Goal: Transaction & Acquisition: Purchase product/service

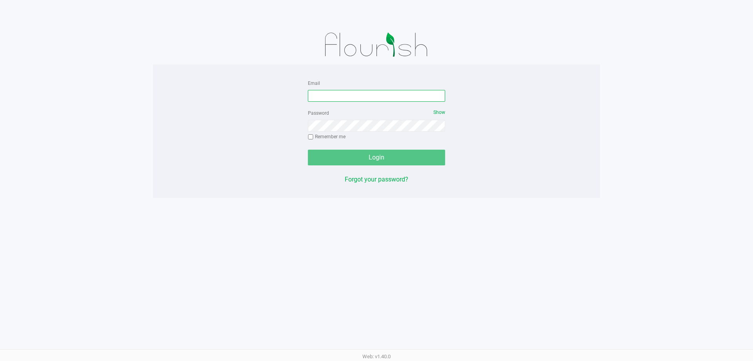
click at [332, 95] on input "Email" at bounding box center [376, 96] width 137 height 12
type input "[EMAIL_ADDRESS][DOMAIN_NAME]"
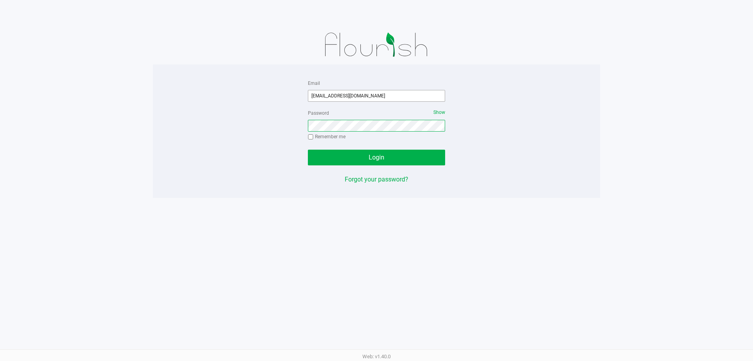
click at [308, 150] on button "Login" at bounding box center [376, 158] width 137 height 16
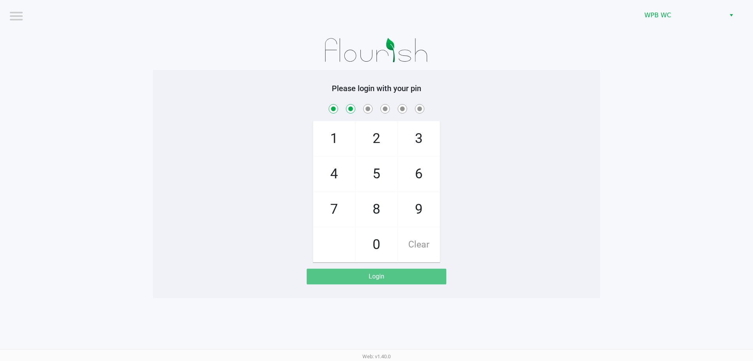
checkbox input "true"
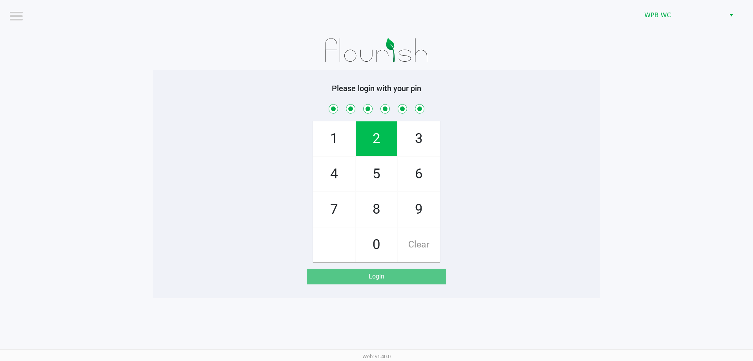
checkbox input "true"
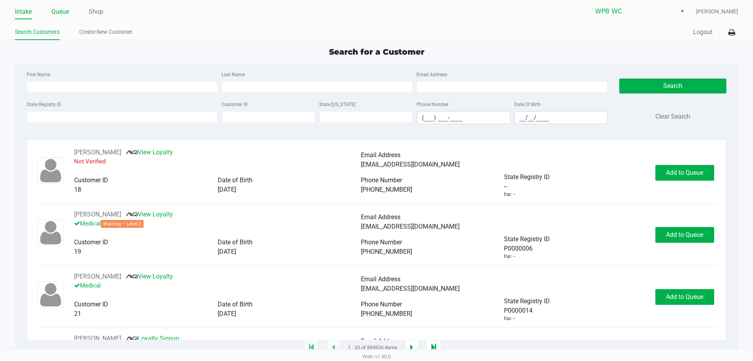
click at [68, 11] on link "Queue" at bounding box center [60, 11] width 18 height 11
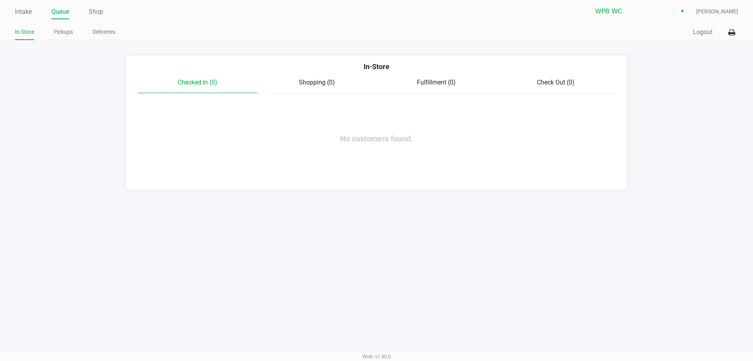
click at [325, 84] on span "Shopping (0)" at bounding box center [317, 81] width 36 height 7
click at [21, 13] on link "Intake" at bounding box center [23, 11] width 17 height 11
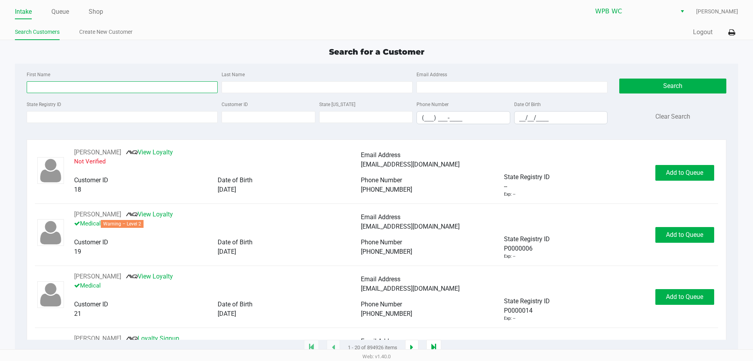
click at [94, 84] on input "First Name" at bounding box center [122, 87] width 191 height 12
type input "zachary"
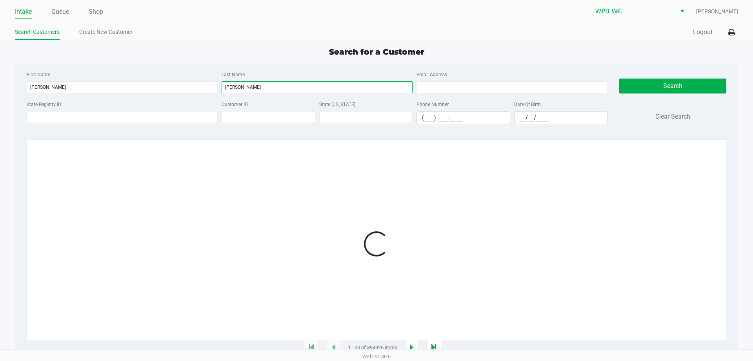
type input "jenkins"
click at [520, 118] on input "__/__/____" at bounding box center [561, 117] width 93 height 12
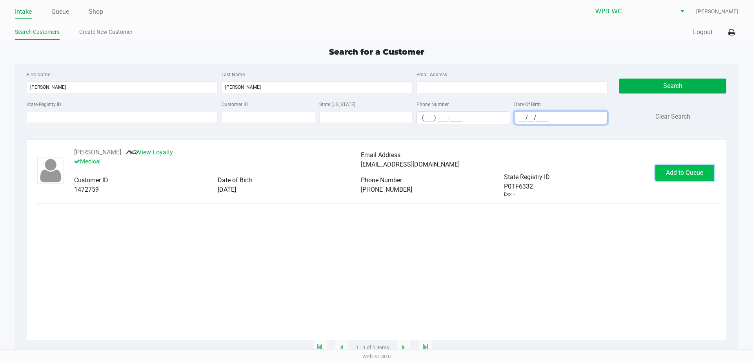
click at [666, 174] on button "Add to Queue" at bounding box center [685, 173] width 59 height 16
click at [690, 184] on div "ZACHARY JENKINS View Loyalty Medical Email Address zachj569@gmail.com Customer …" at bounding box center [376, 173] width 683 height 50
click at [690, 175] on span "In Queue" at bounding box center [695, 172] width 66 height 7
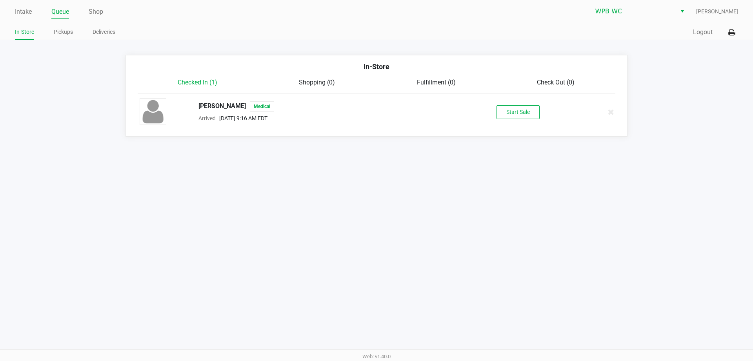
click at [488, 98] on div "ZACHARY JENKINS Medical Arrived Aug 21, 2025 9:16 AM EDT Start Sale" at bounding box center [377, 111] width 486 height 27
click at [516, 115] on button "Start Sale" at bounding box center [518, 112] width 43 height 14
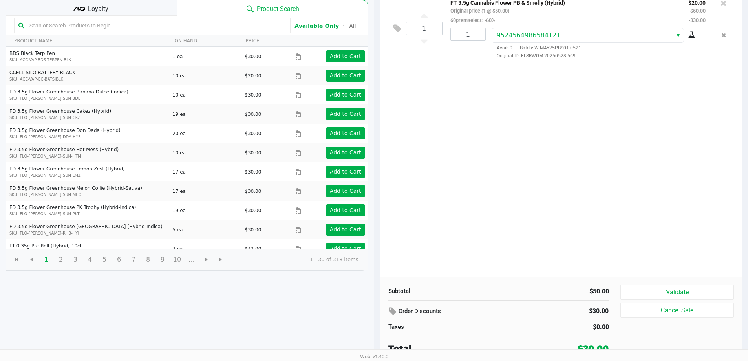
scroll to position [80, 0]
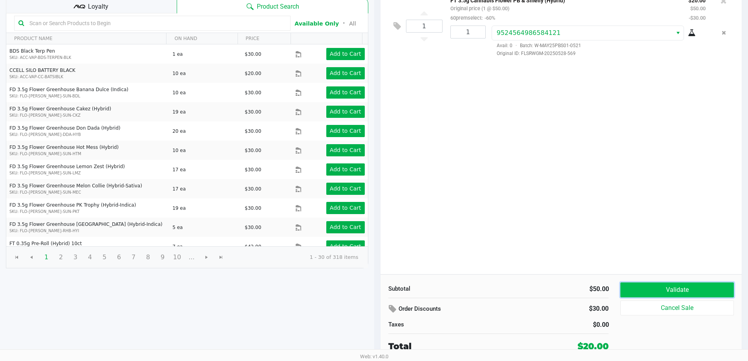
click at [676, 287] on button "Validate" at bounding box center [676, 289] width 113 height 15
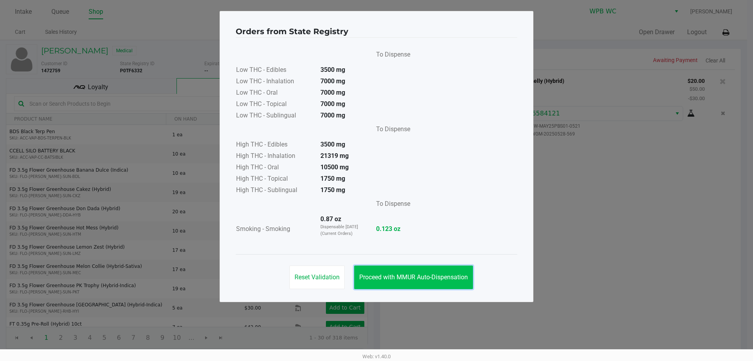
click at [463, 276] on span "Proceed with MMUR Auto-Dispensation" at bounding box center [413, 276] width 109 height 7
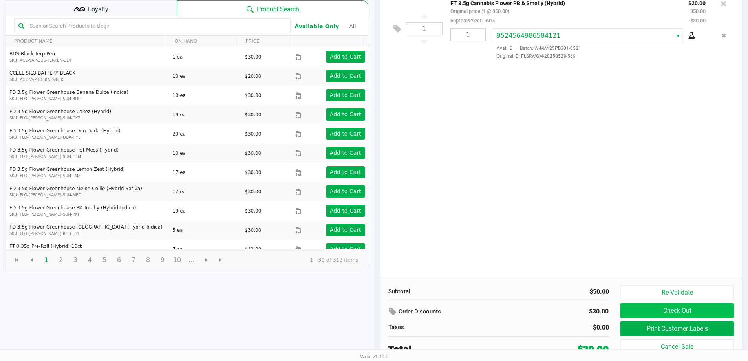
scroll to position [80, 0]
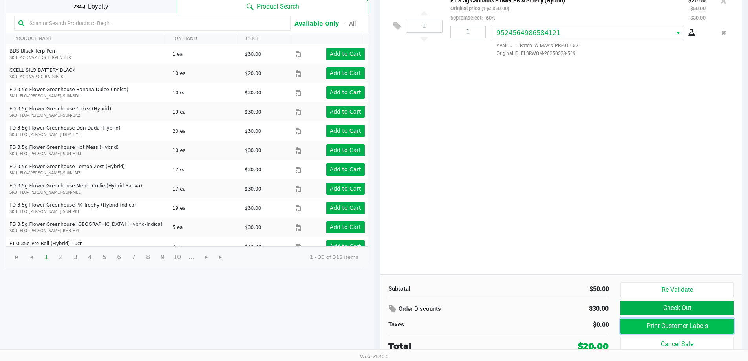
click at [669, 323] on button "Print Customer Labels" at bounding box center [676, 325] width 113 height 15
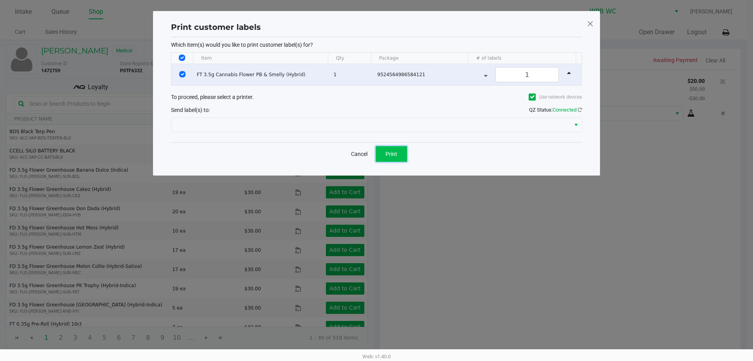
click at [380, 155] on button "Print" at bounding box center [391, 154] width 31 height 16
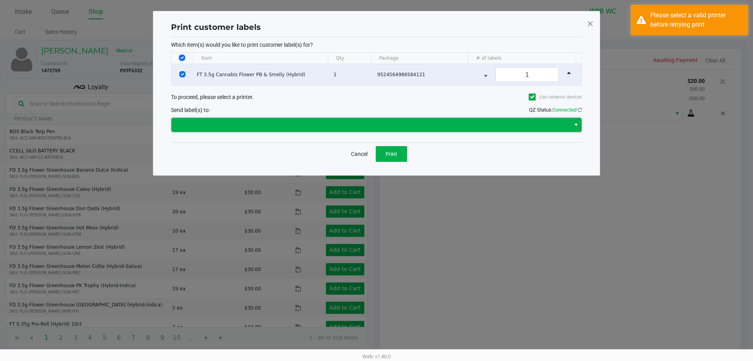
click at [348, 126] on span at bounding box center [371, 124] width 390 height 9
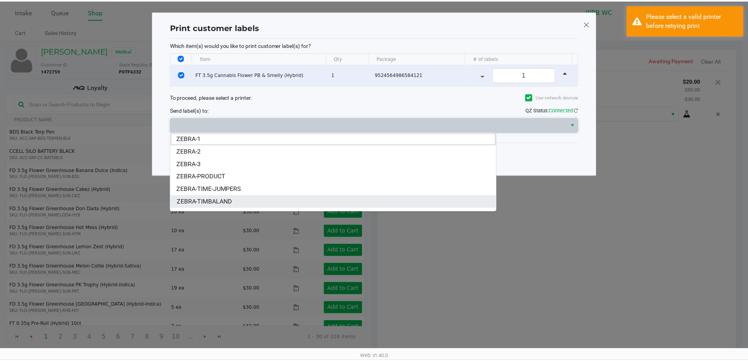
scroll to position [22, 0]
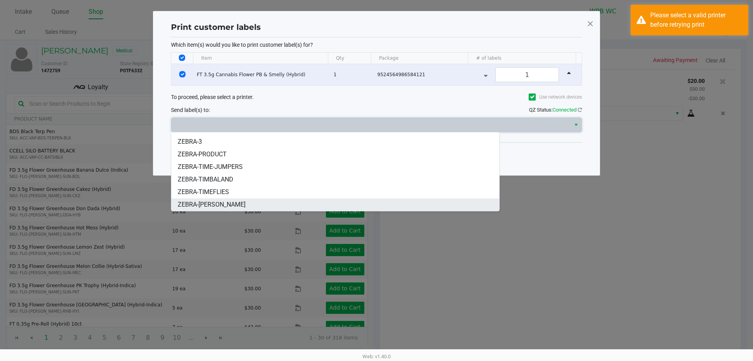
click at [252, 205] on li "ZEBRA-TIM-WILSON" at bounding box center [335, 204] width 328 height 13
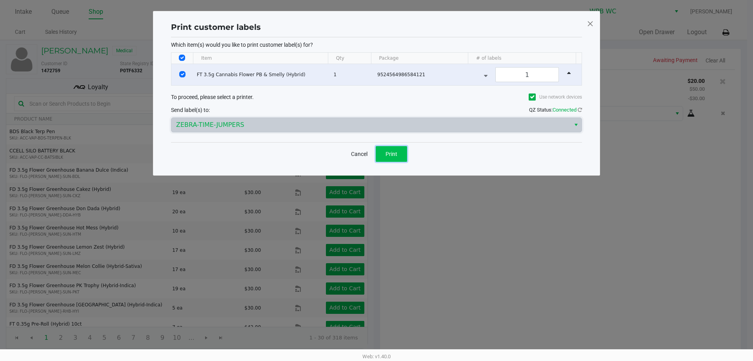
click at [400, 149] on button "Print" at bounding box center [391, 154] width 31 height 16
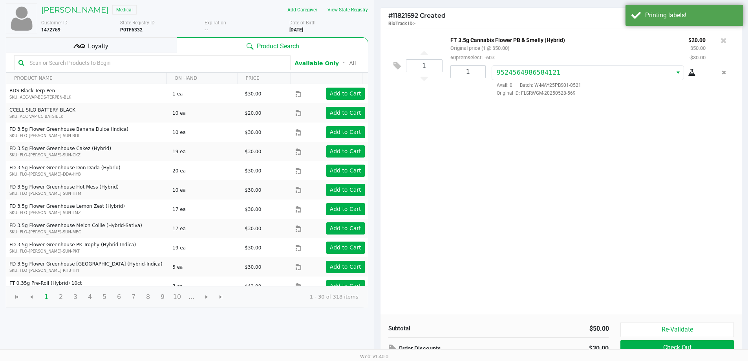
scroll to position [78, 0]
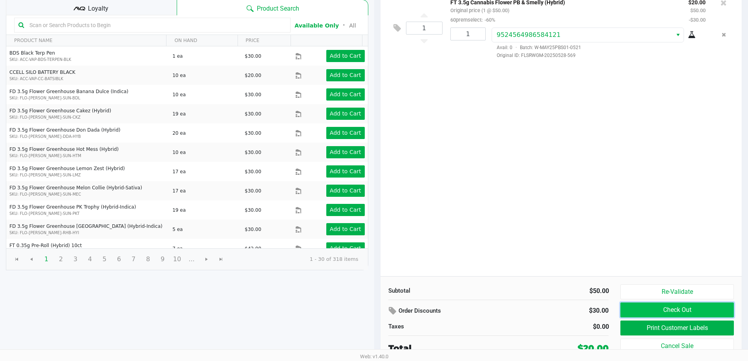
click at [655, 306] on button "Check Out" at bounding box center [676, 309] width 113 height 15
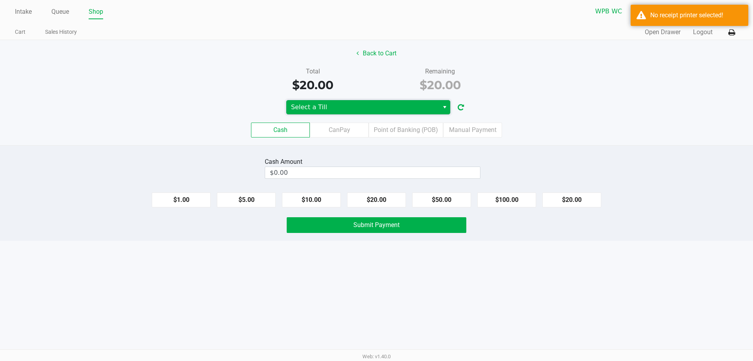
click at [318, 111] on span "Select a Till" at bounding box center [362, 106] width 143 height 9
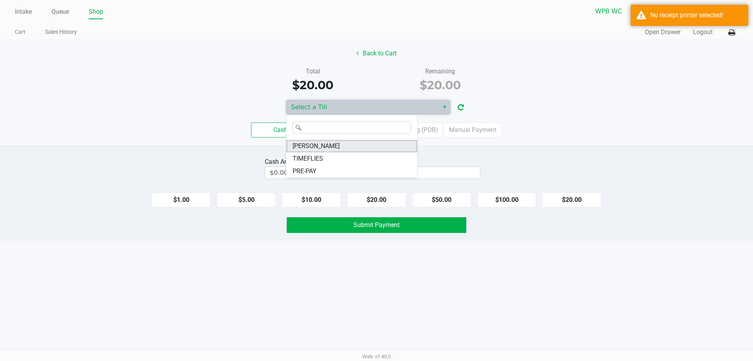
click at [325, 143] on span "TIM-WILSON" at bounding box center [316, 145] width 47 height 9
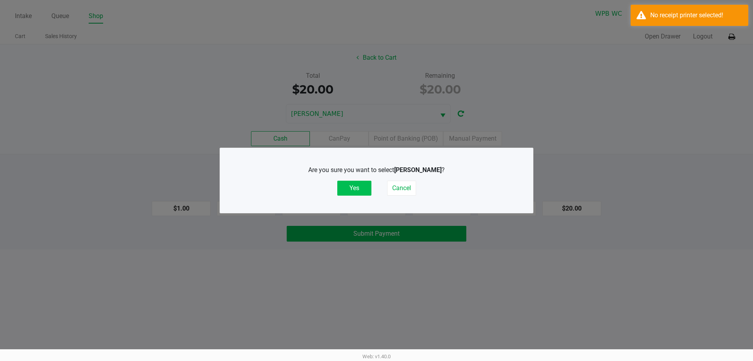
click at [352, 186] on button "Yes" at bounding box center [354, 188] width 34 height 15
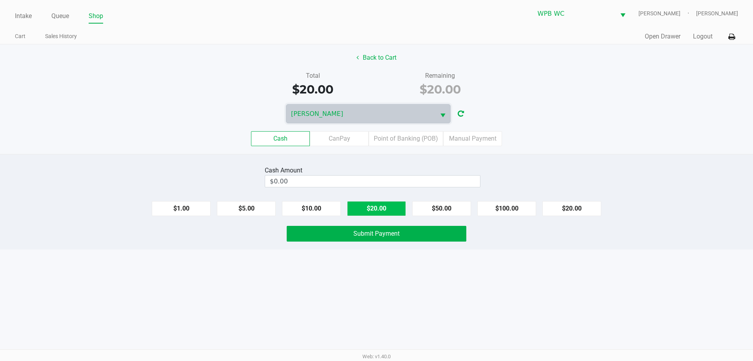
click at [383, 205] on button "$20.00" at bounding box center [376, 208] width 59 height 15
type input "$20.00"
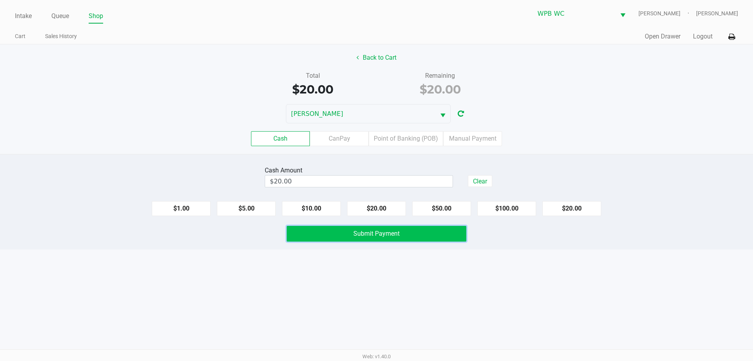
click at [361, 231] on span "Submit Payment" at bounding box center [377, 233] width 46 height 7
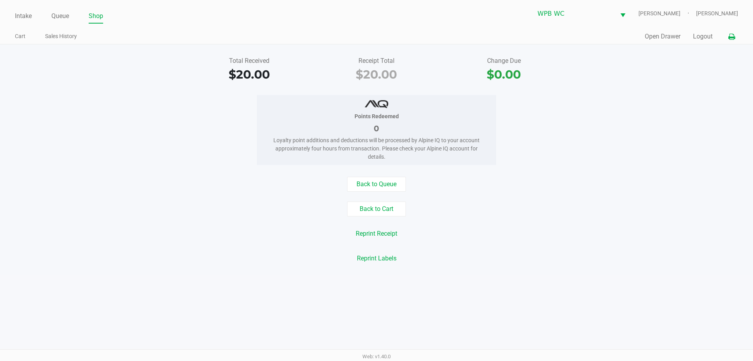
click at [737, 43] on button at bounding box center [732, 36] width 13 height 15
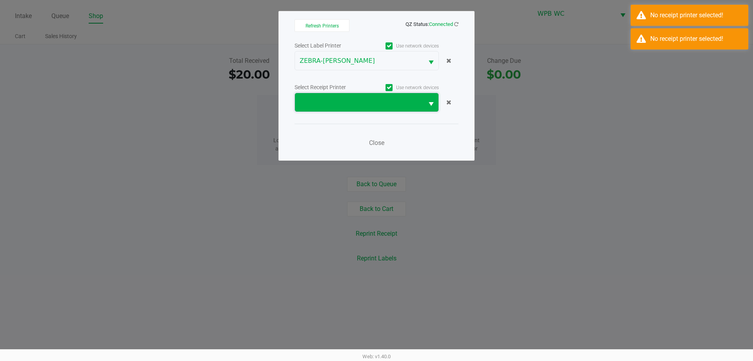
click at [321, 104] on span at bounding box center [359, 102] width 119 height 9
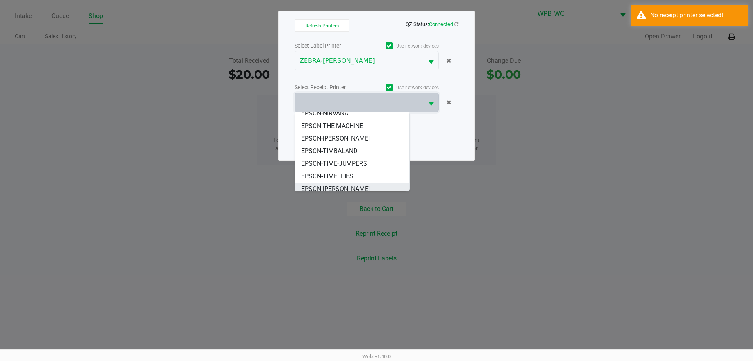
scroll to position [60, 0]
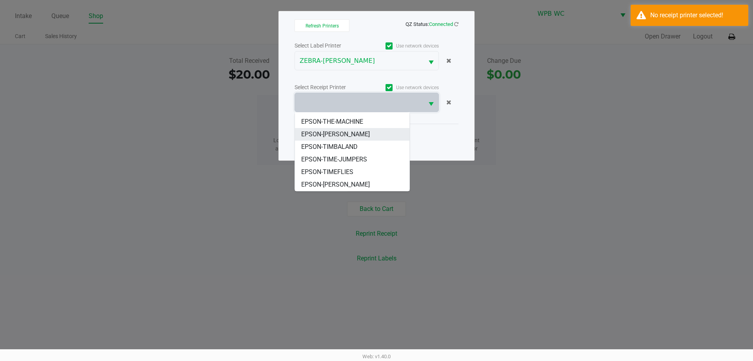
click at [337, 136] on span "EPSON-TIM-WILSON" at bounding box center [335, 134] width 69 height 9
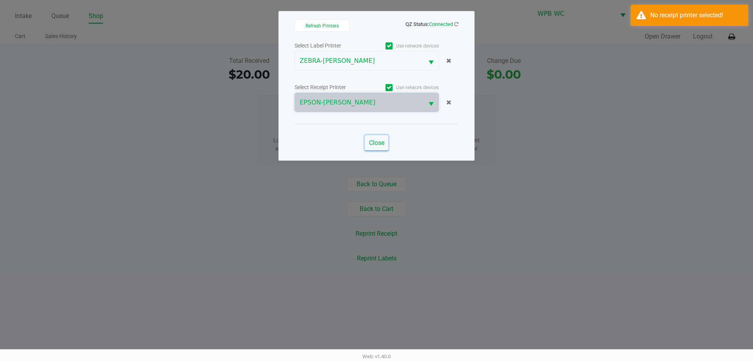
click at [379, 140] on span "Close" at bounding box center [376, 142] width 15 height 7
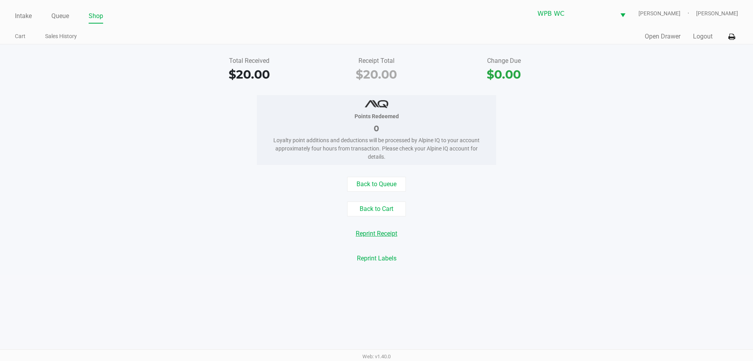
click at [383, 232] on button "Reprint Receipt" at bounding box center [377, 233] width 52 height 15
click at [673, 34] on button "Open Drawer" at bounding box center [663, 36] width 36 height 9
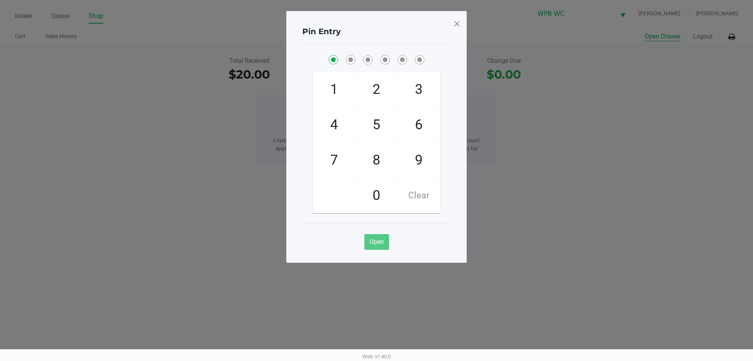
checkbox input "true"
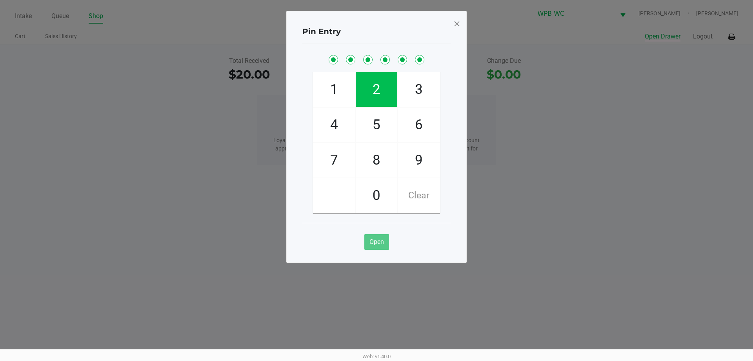
checkbox input "true"
drag, startPoint x: 465, startPoint y: 25, endPoint x: 455, endPoint y: 22, distance: 10.8
click at [464, 25] on div "Pin Entry 1 4 7 2 5 8 0 3 6 9 Clear Open" at bounding box center [376, 137] width 181 height 252
click at [455, 21] on span at bounding box center [457, 23] width 7 height 13
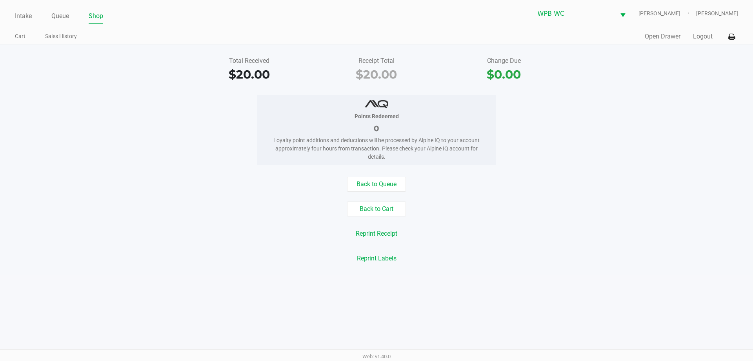
click at [66, 9] on div "Intake Queue Shop" at bounding box center [196, 16] width 362 height 15
click at [62, 19] on link "Queue" at bounding box center [60, 16] width 18 height 11
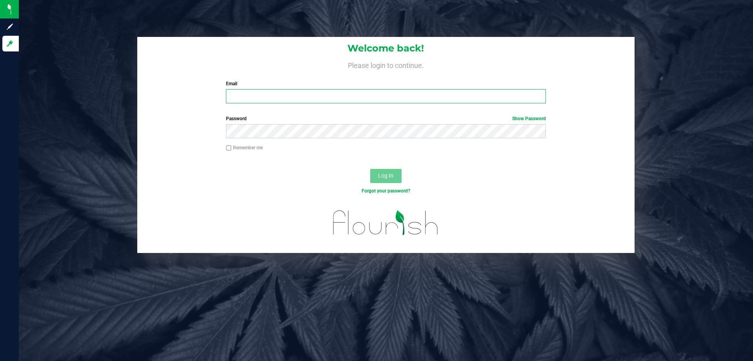
click at [278, 92] on input "Email" at bounding box center [386, 96] width 320 height 14
type input "[EMAIL_ADDRESS][DOMAIN_NAME]"
click at [370, 169] on button "Log In" at bounding box center [385, 176] width 31 height 14
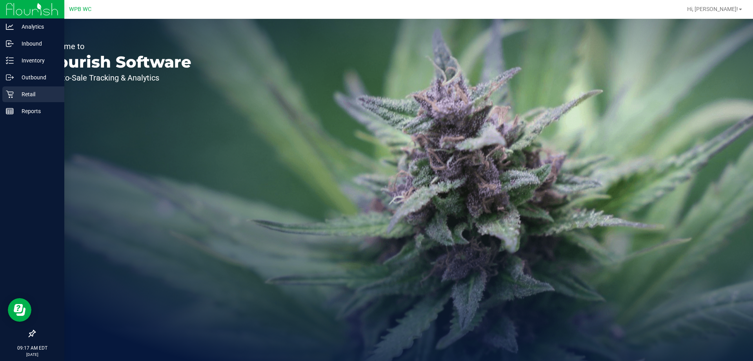
click at [14, 93] on div "Retail" at bounding box center [33, 94] width 62 height 16
